Goal: Task Accomplishment & Management: Complete application form

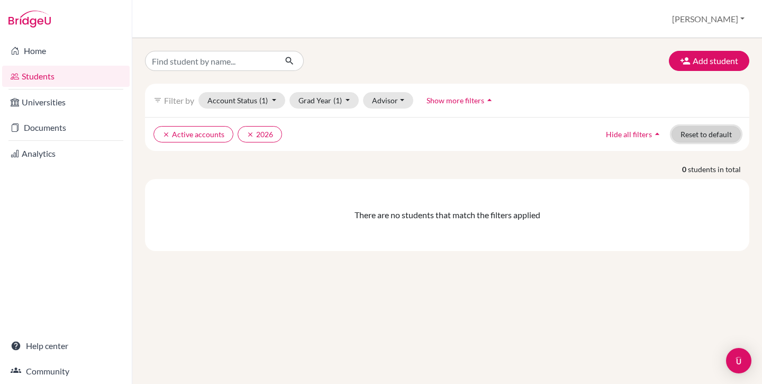
click at [690, 135] on button "Reset to default" at bounding box center [705, 134] width 69 height 16
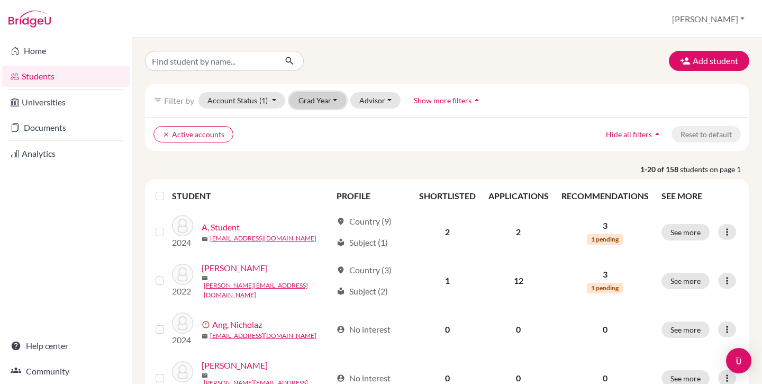
click at [328, 101] on button "Grad Year" at bounding box center [317, 100] width 57 height 16
click at [722, 21] on button "[PERSON_NAME]" at bounding box center [708, 19] width 82 height 20
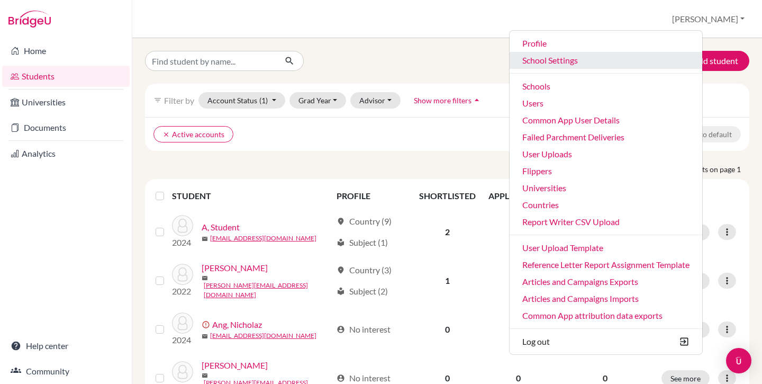
click at [625, 58] on link "School Settings" at bounding box center [606, 60] width 193 height 17
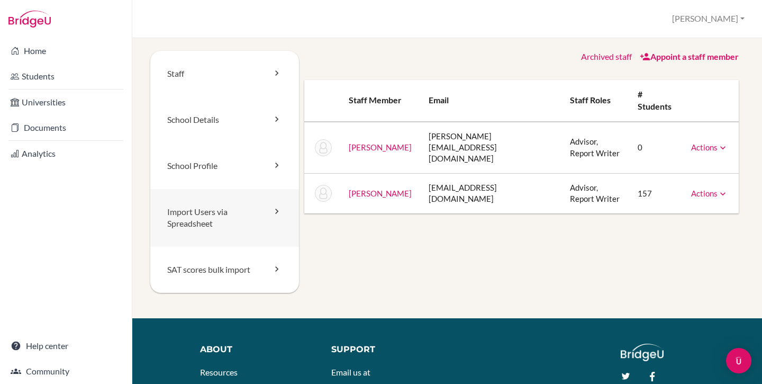
click at [204, 206] on link "Import Users via Spreadsheet" at bounding box center [224, 218] width 149 height 58
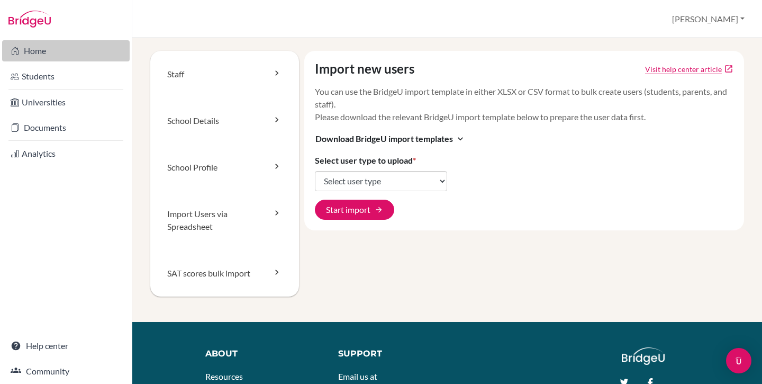
click at [58, 52] on link "Home" at bounding box center [66, 50] width 128 height 21
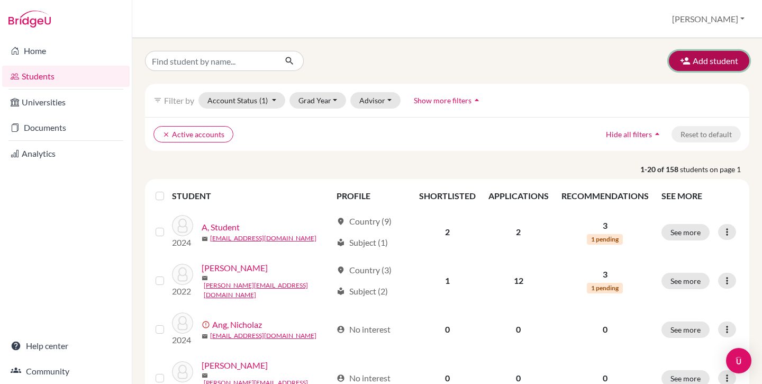
click at [695, 60] on button "Add student" at bounding box center [709, 61] width 80 height 20
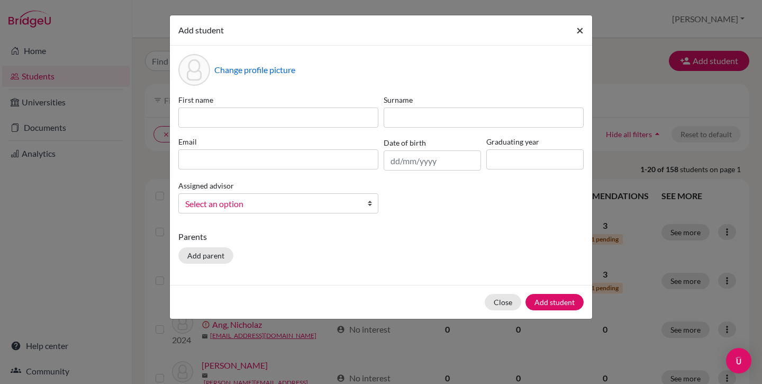
click at [583, 28] on span "×" at bounding box center [579, 29] width 7 height 15
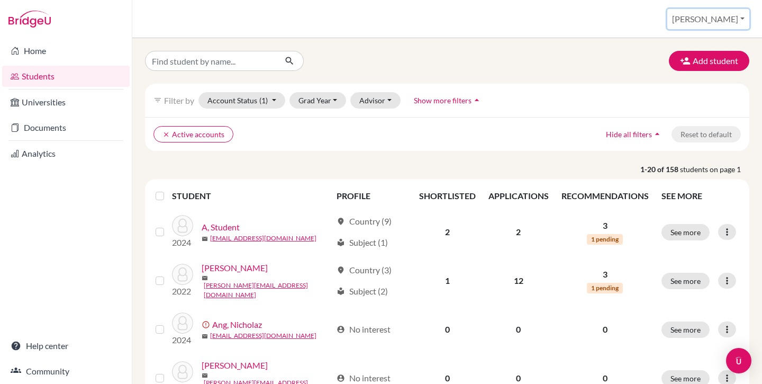
click at [730, 16] on button "[PERSON_NAME]" at bounding box center [708, 19] width 82 height 20
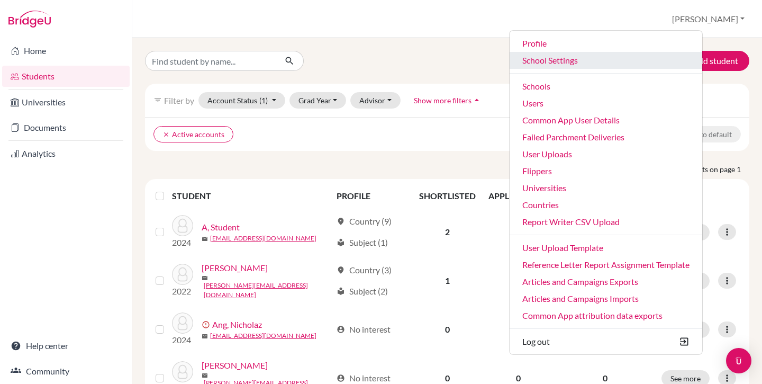
click at [593, 62] on link "School Settings" at bounding box center [606, 60] width 193 height 17
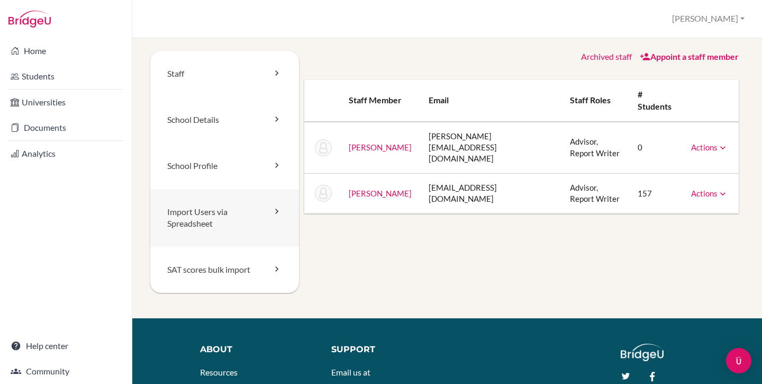
click at [198, 216] on link "Import Users via Spreadsheet" at bounding box center [224, 218] width 149 height 58
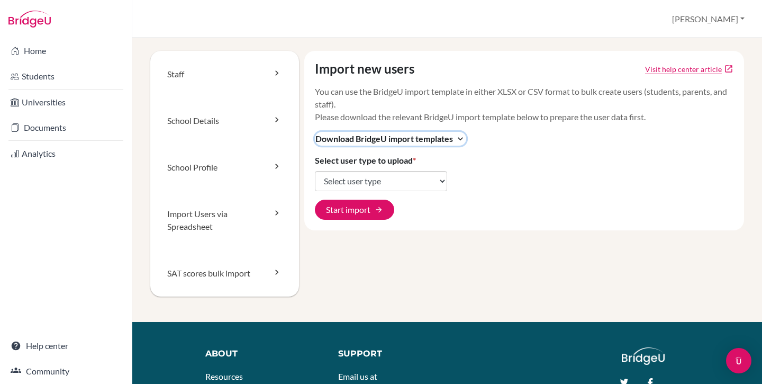
click at [351, 139] on span "Download BridgeU import templates" at bounding box center [384, 138] width 138 height 13
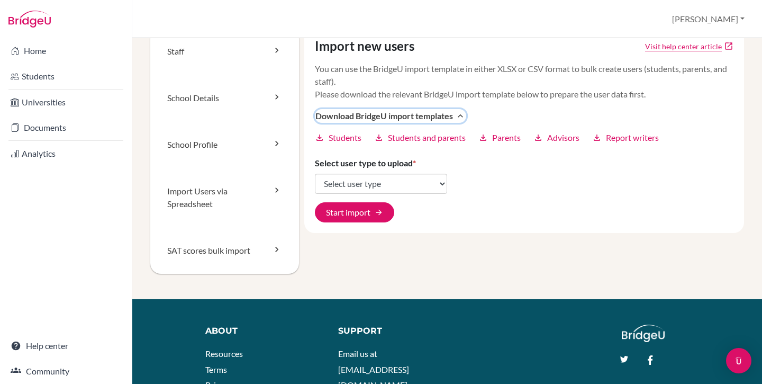
scroll to position [24, 0]
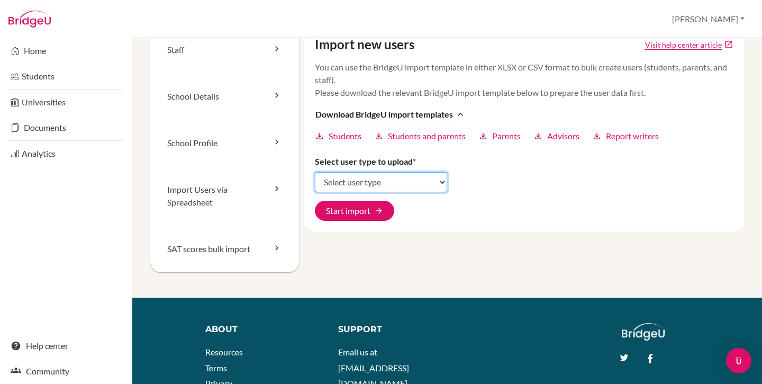
click at [383, 184] on select "Select user type Students Students and parents Parents Advisors Report writers" at bounding box center [381, 182] width 132 height 20
select select "students"
click at [315, 172] on select "Select user type Students Students and parents Parents Advisors Report writers" at bounding box center [381, 182] width 132 height 20
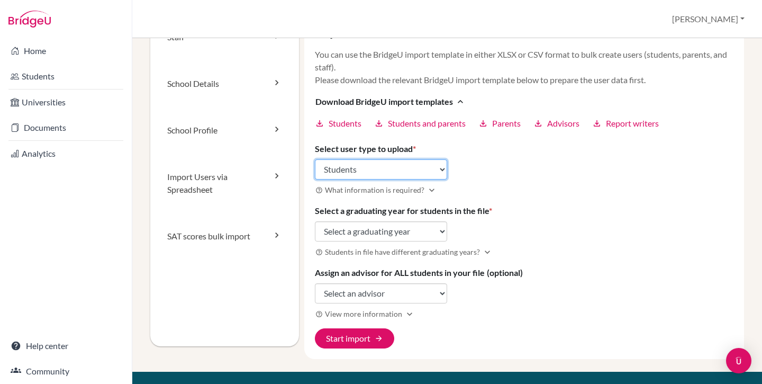
scroll to position [38, 0]
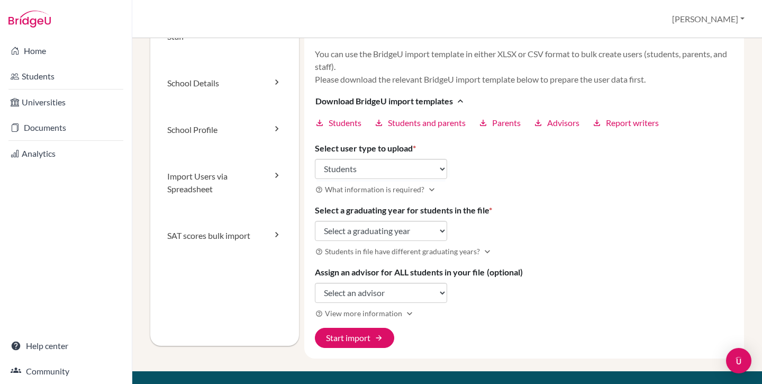
click at [486, 183] on h3 "help_outline What information is required? expand_more" at bounding box center [524, 189] width 419 height 12
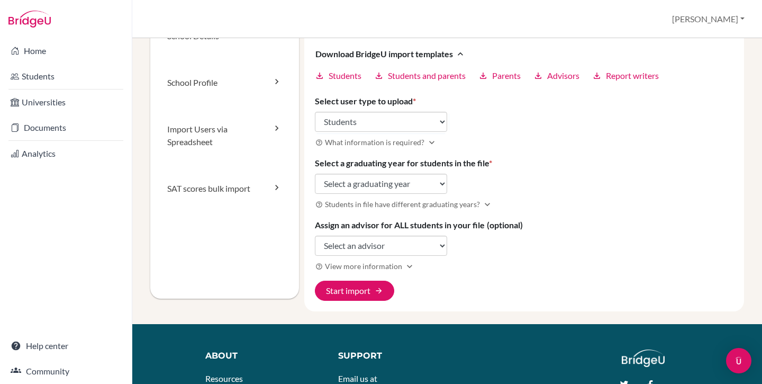
scroll to position [87, 0]
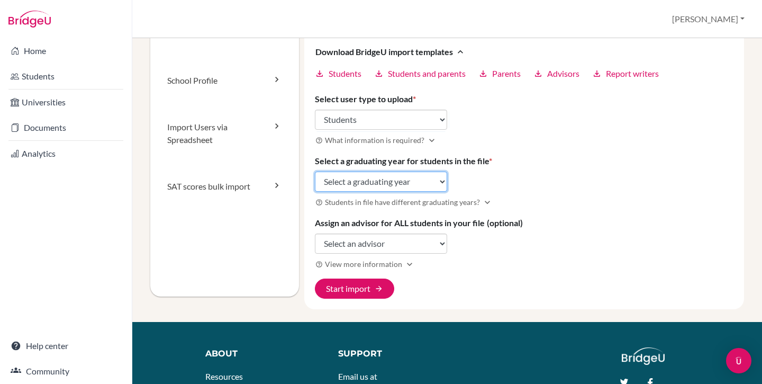
click at [370, 183] on select "Select a graduating year [DATE] 2025 2026 2027 2028 2029" at bounding box center [381, 181] width 132 height 20
select select "2026"
click at [315, 171] on select "Select a graduating year [DATE] 2025 2026 2027 2028 2029" at bounding box center [381, 181] width 132 height 20
click at [528, 172] on div "Import new users Visit help center article open_in_new You can use the BridgeU …" at bounding box center [524, 136] width 440 height 345
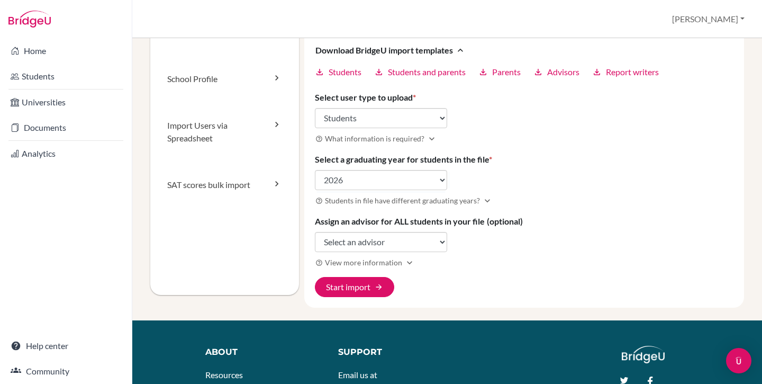
scroll to position [89, 0]
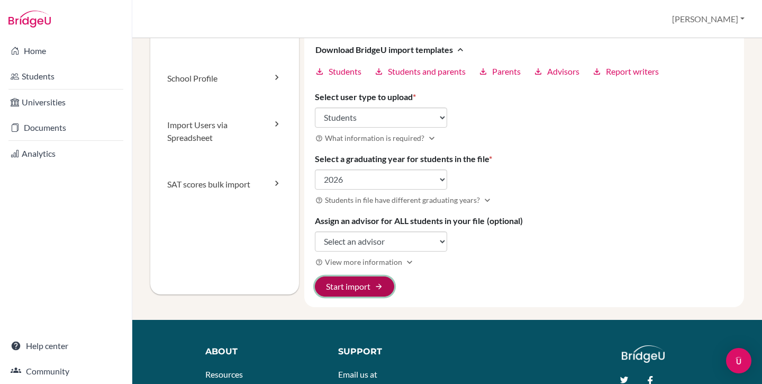
click at [354, 287] on button "Start import arrow_forward" at bounding box center [354, 286] width 79 height 20
